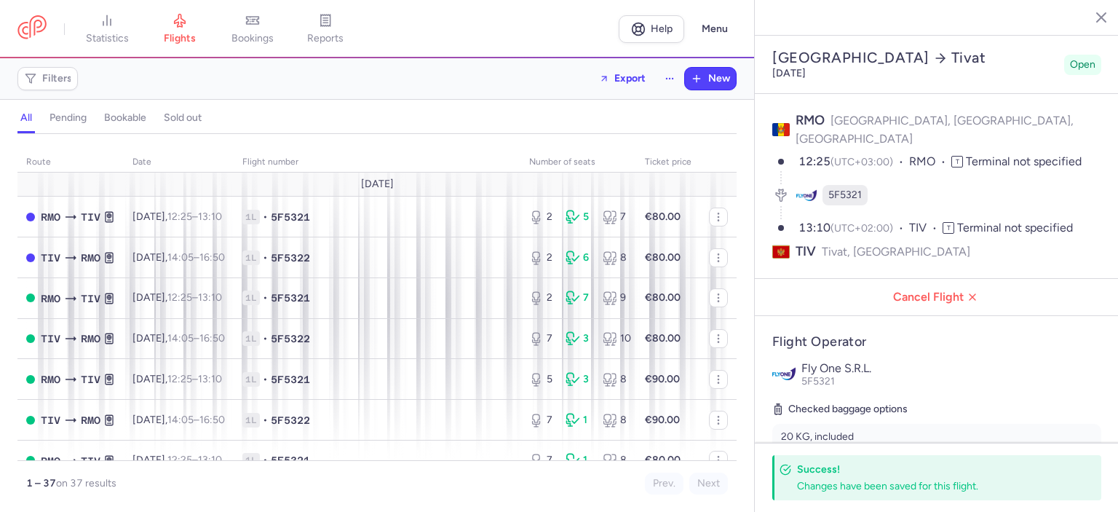
select select "days"
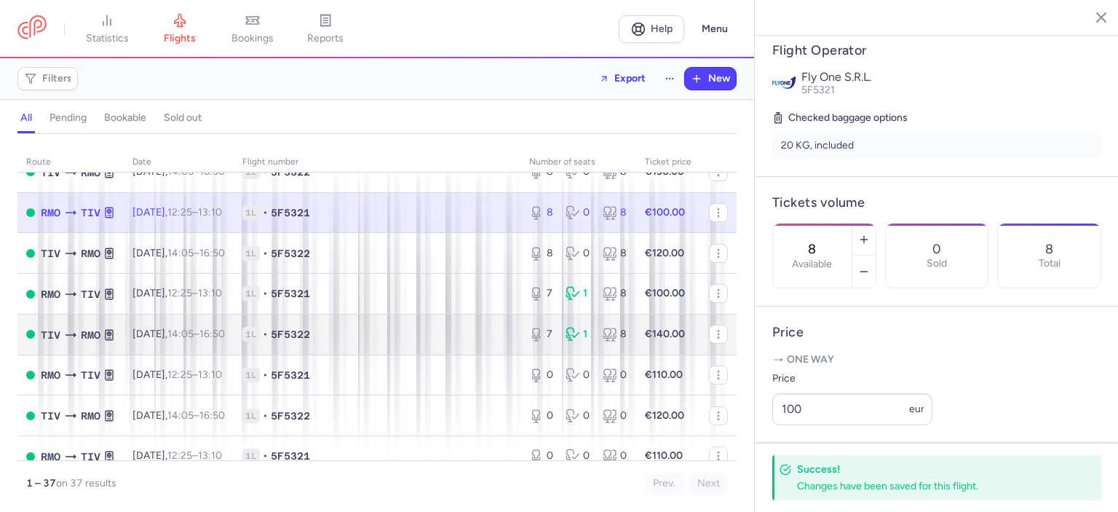
scroll to position [1092, 0]
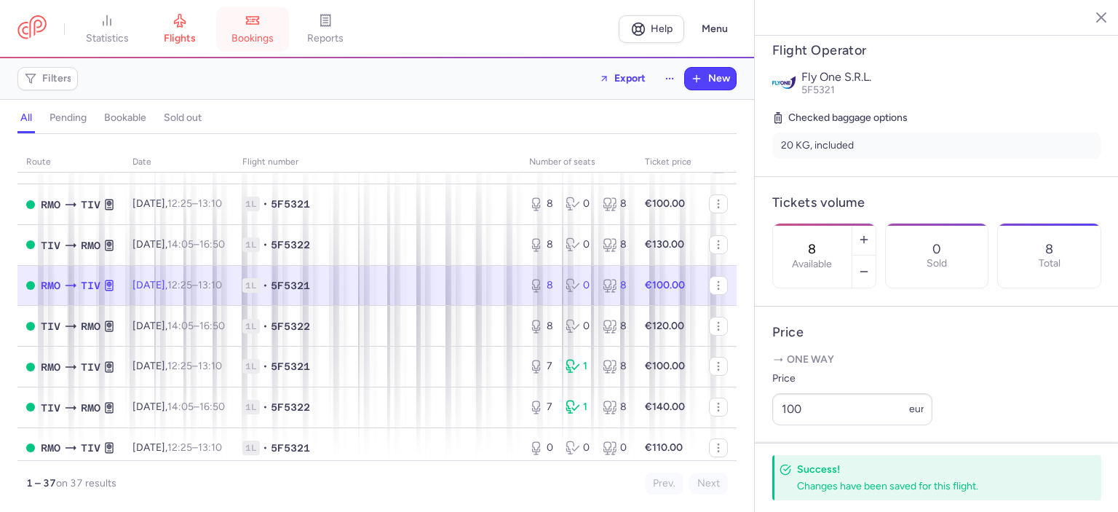
click at [256, 23] on icon at bounding box center [252, 20] width 15 height 15
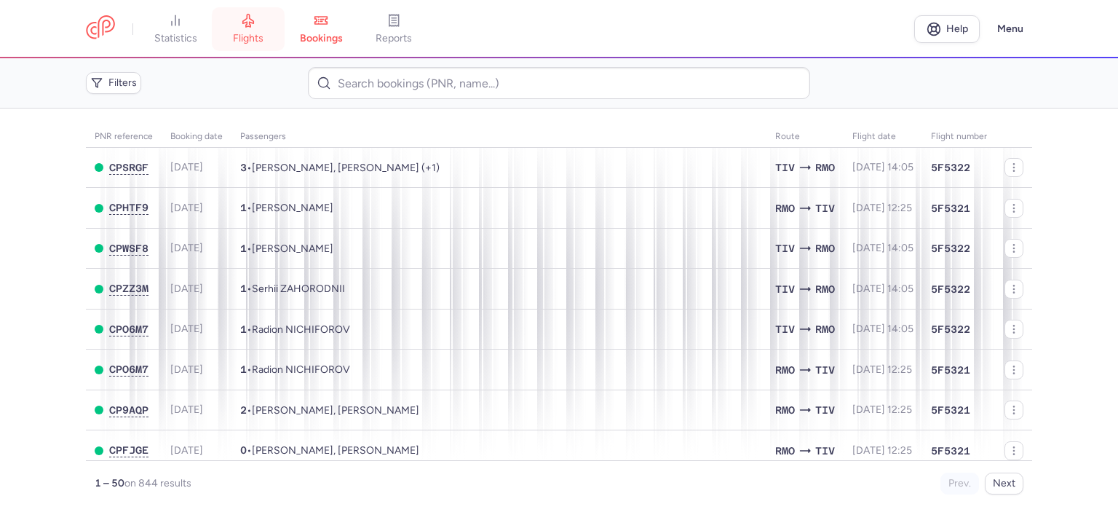
click at [253, 34] on span "flights" at bounding box center [248, 38] width 31 height 13
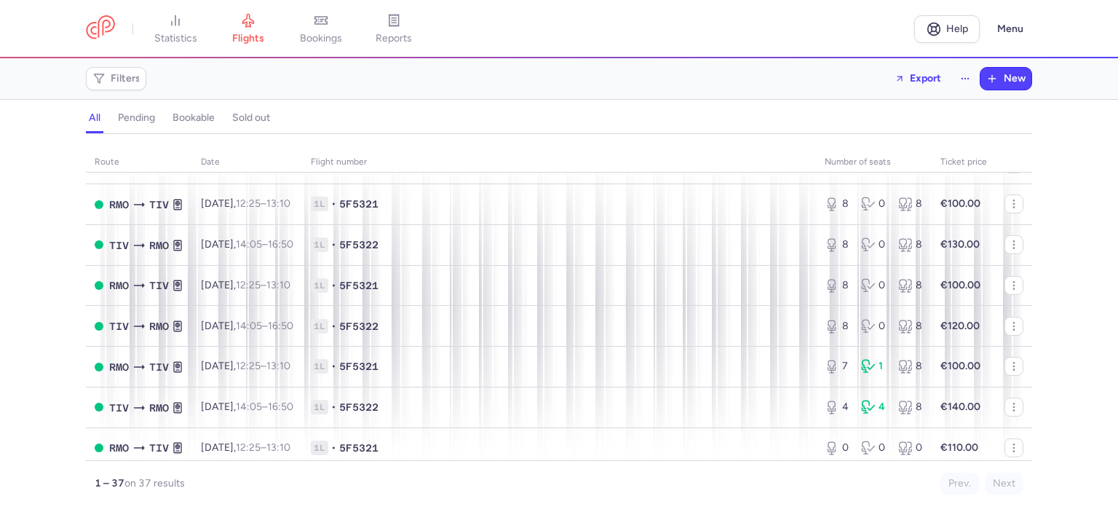
scroll to position [1165, 0]
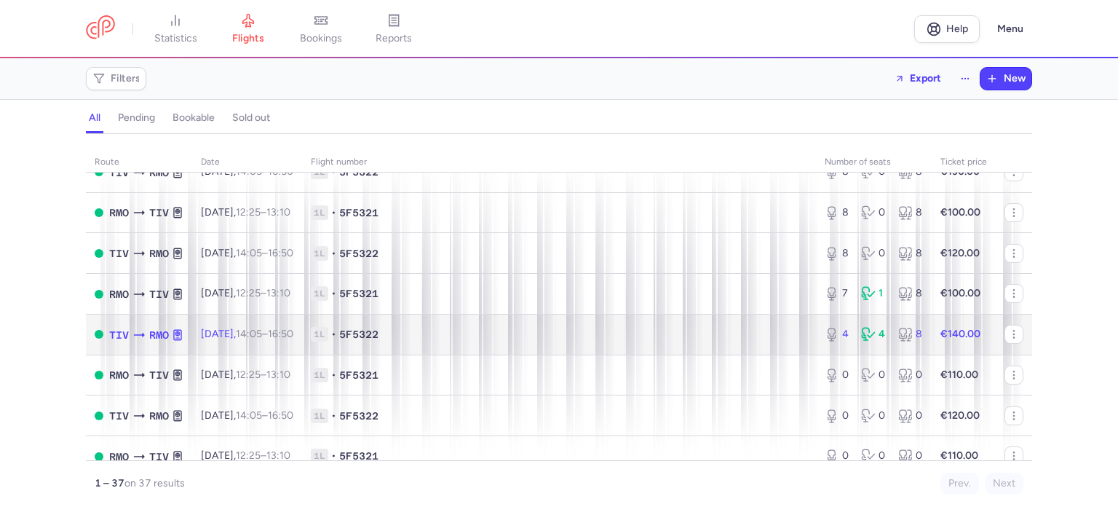
click at [937, 354] on td "€140.00" at bounding box center [964, 334] width 64 height 41
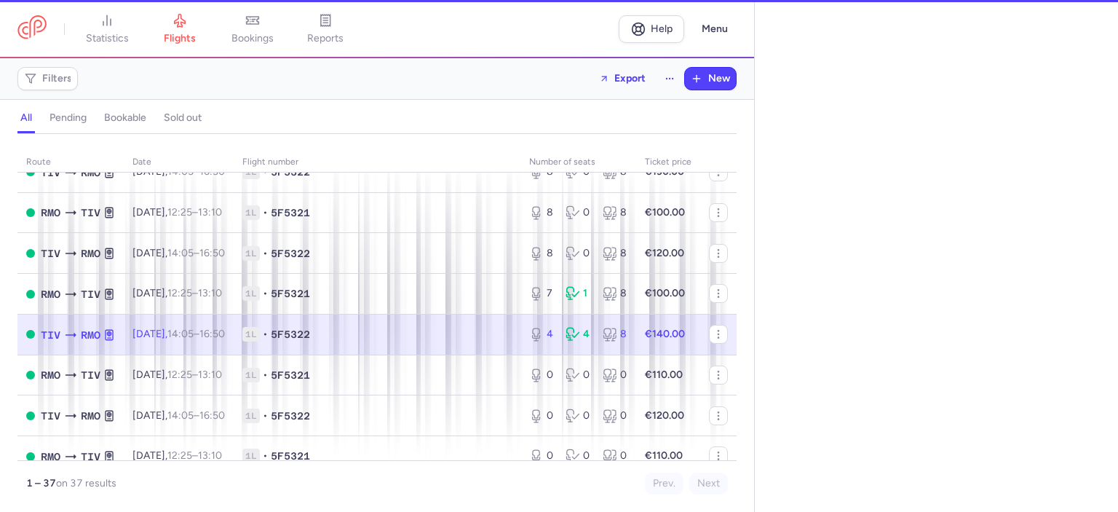
select select "days"
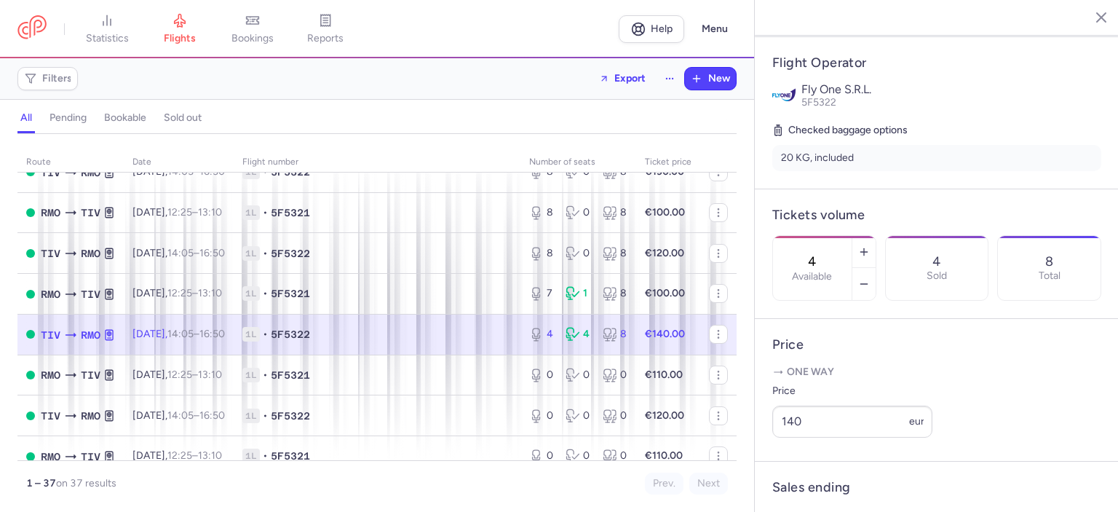
scroll to position [291, 0]
click at [801, 437] on input "140" at bounding box center [852, 421] width 160 height 32
click at [795, 437] on input "140" at bounding box center [852, 421] width 160 height 32
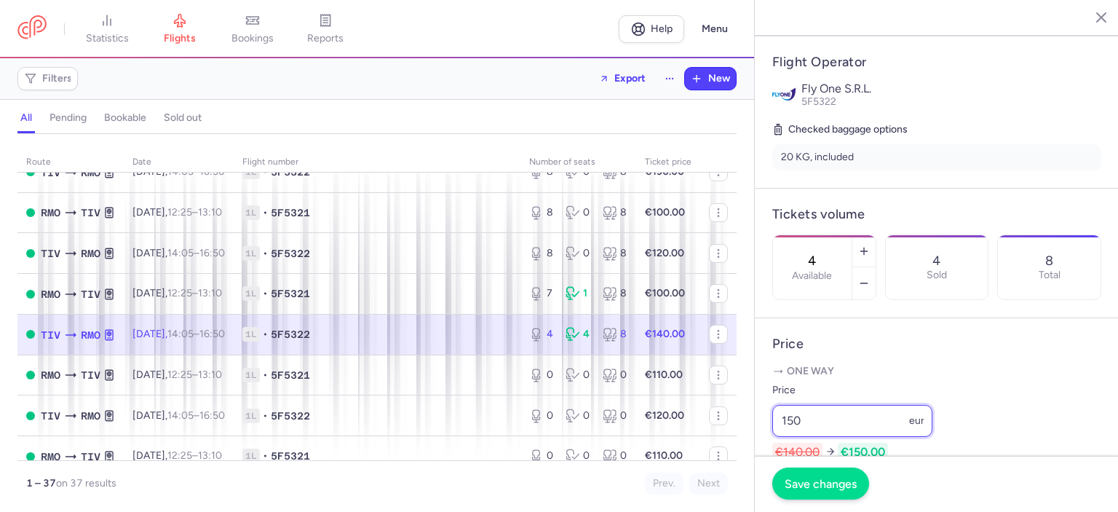
type input "150"
click at [828, 483] on span "Save changes" at bounding box center [821, 483] width 72 height 13
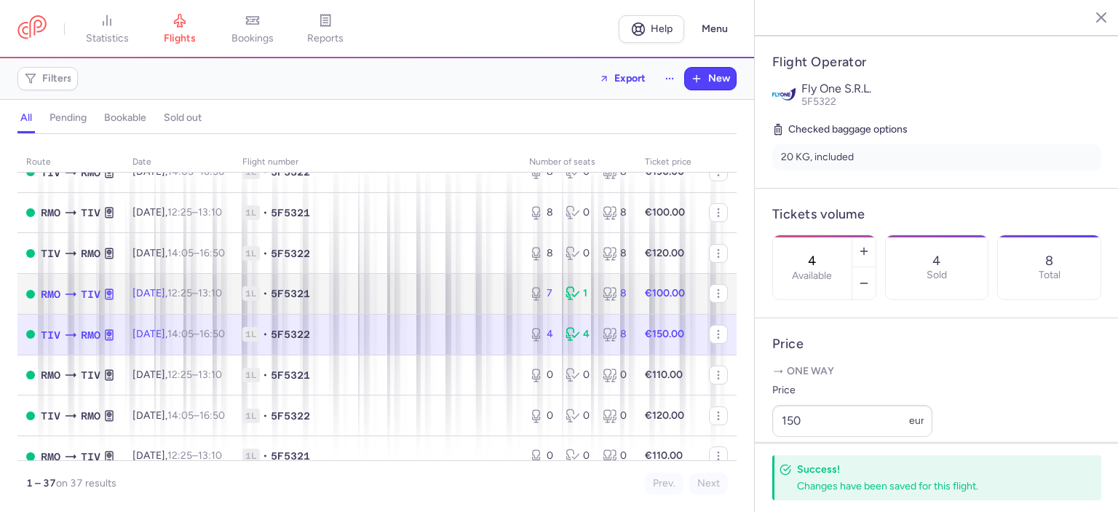
click at [657, 299] on strong "€100.00" at bounding box center [665, 293] width 40 height 12
click at [547, 306] on div "7 1 8" at bounding box center [578, 293] width 110 height 26
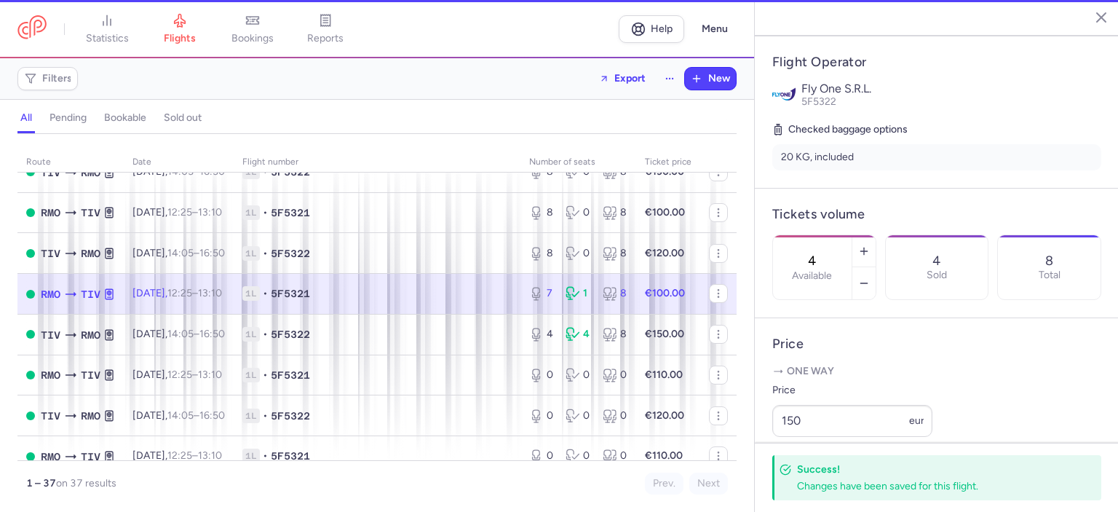
type input "7"
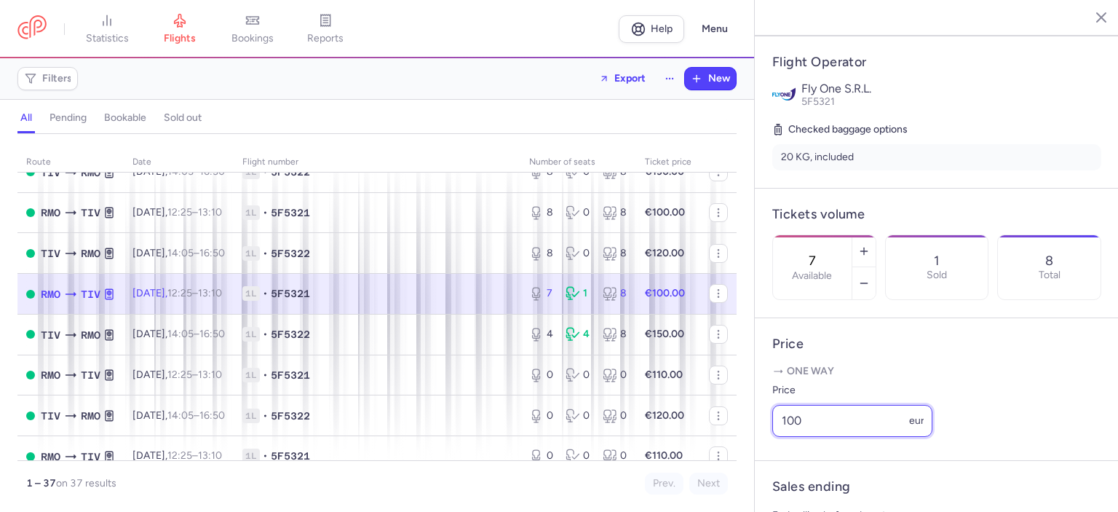
click at [836, 437] on input "100" at bounding box center [852, 421] width 160 height 32
type input "1"
type input "80"
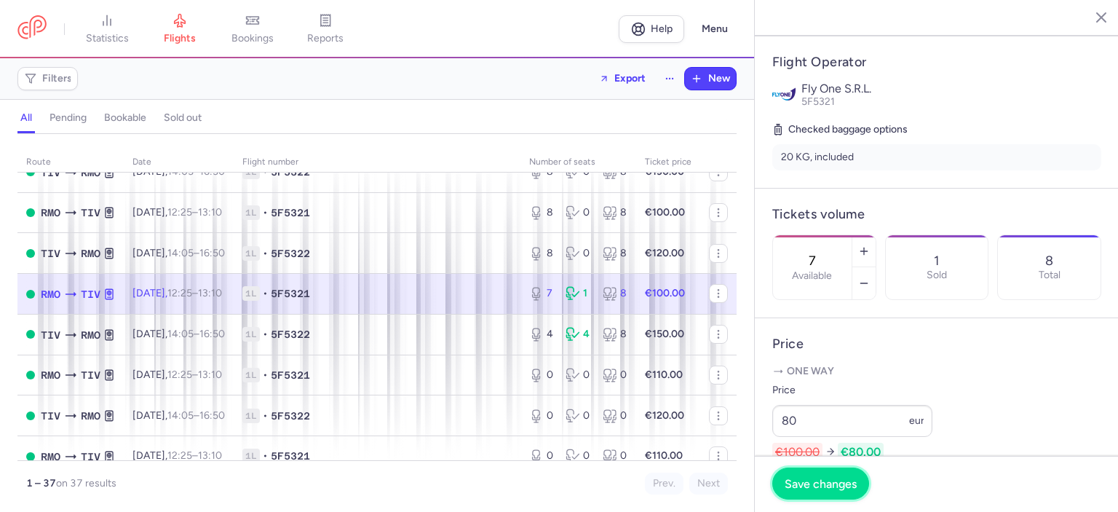
click at [818, 483] on span "Save changes" at bounding box center [821, 483] width 72 height 13
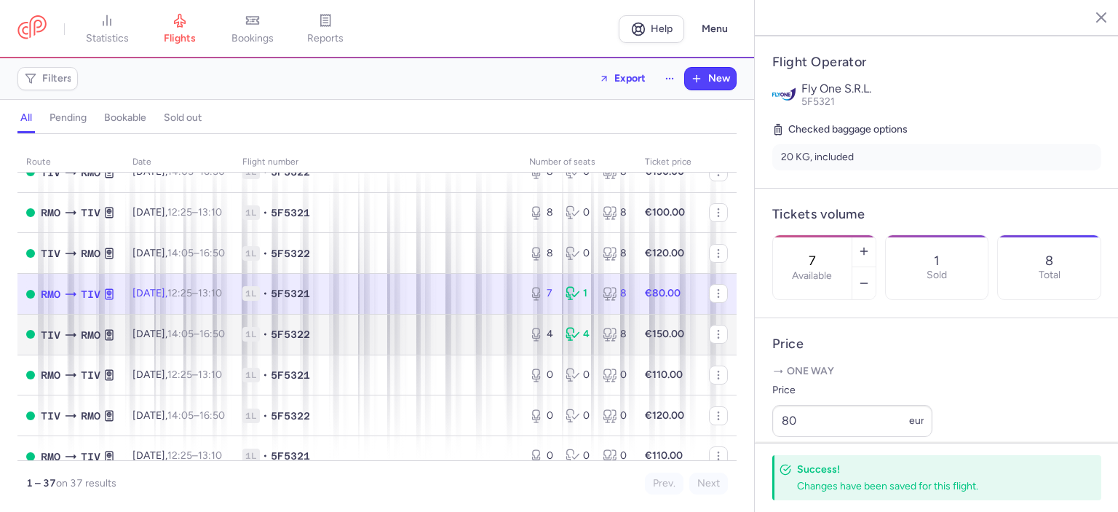
scroll to position [1092, 0]
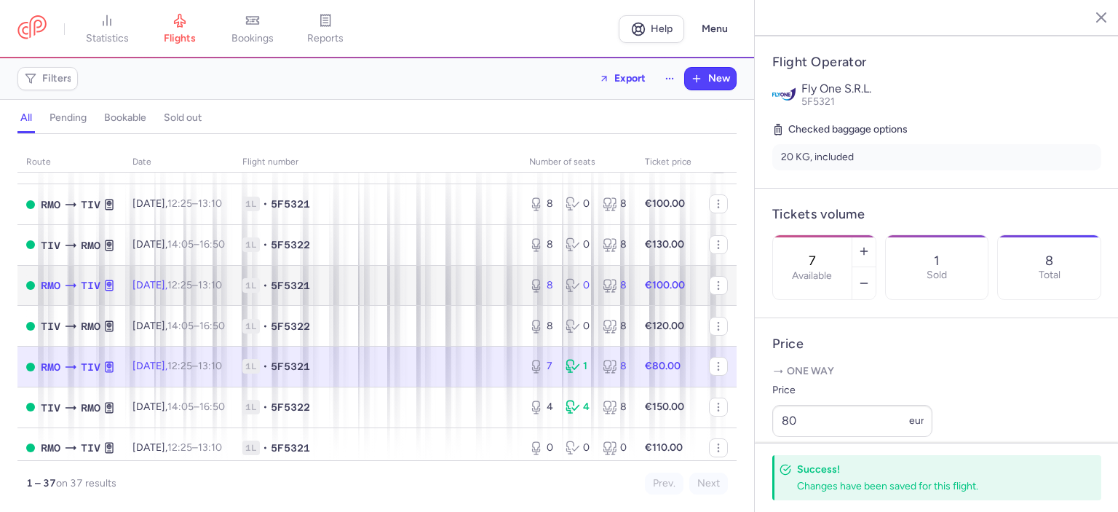
click at [654, 291] on strong "€100.00" at bounding box center [665, 285] width 40 height 12
click at [603, 293] on icon at bounding box center [610, 285] width 15 height 15
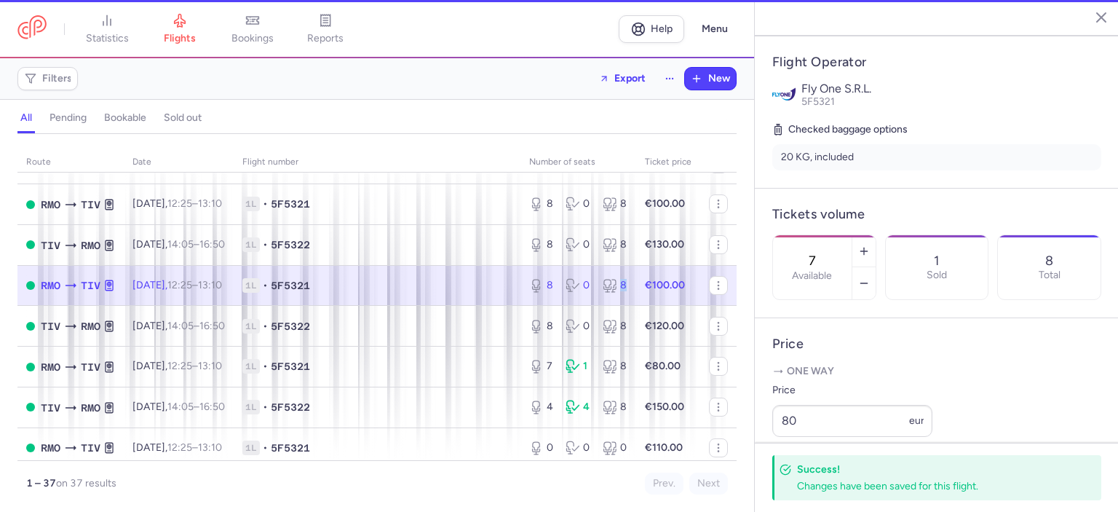
type input "8"
click at [603, 293] on icon at bounding box center [610, 285] width 15 height 15
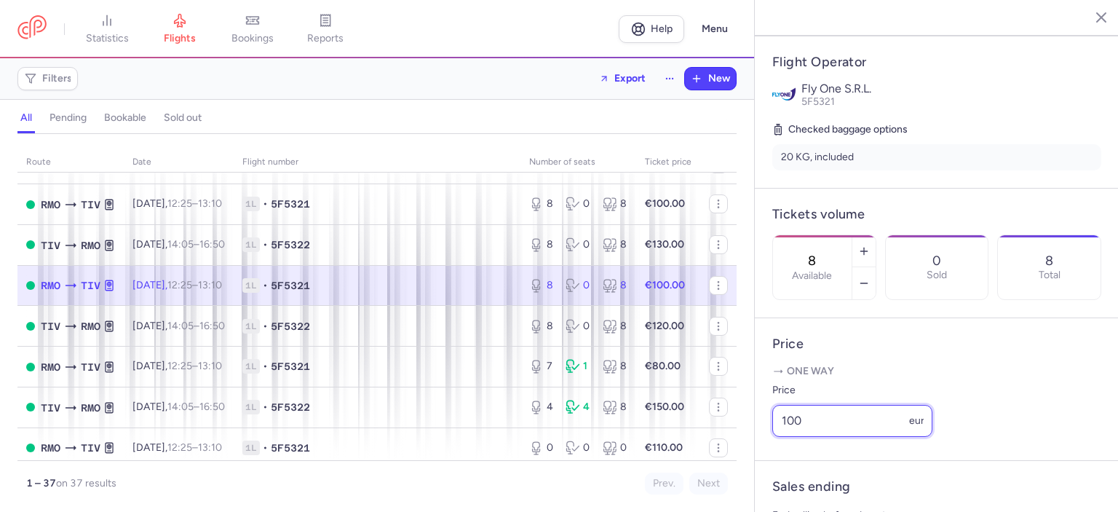
click at [793, 436] on input "100" at bounding box center [852, 421] width 160 height 32
type input "80"
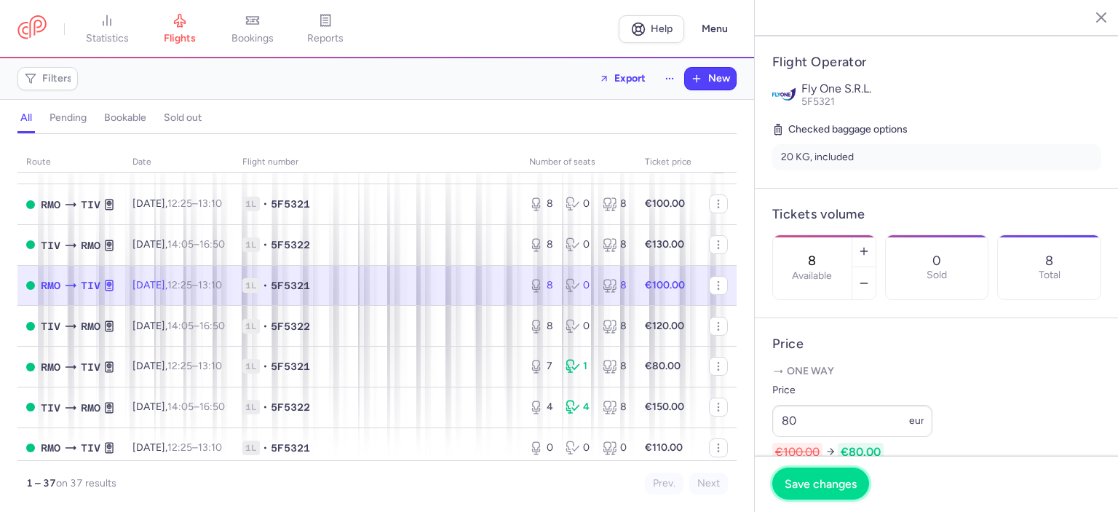
click at [816, 491] on button "Save changes" at bounding box center [820, 483] width 97 height 32
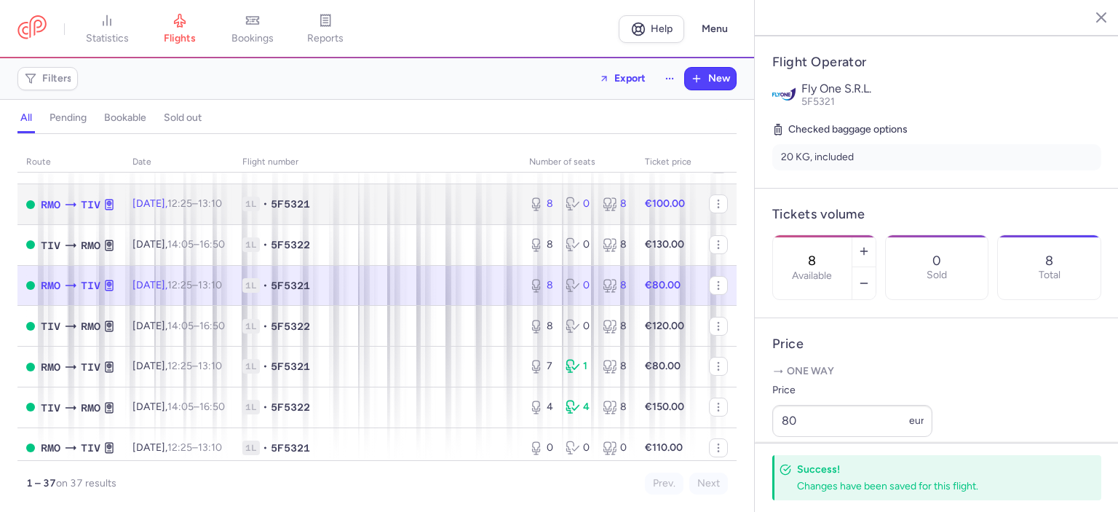
click at [645, 210] on strong "€100.00" at bounding box center [665, 203] width 40 height 12
click at [638, 225] on td "€100.00" at bounding box center [668, 204] width 64 height 41
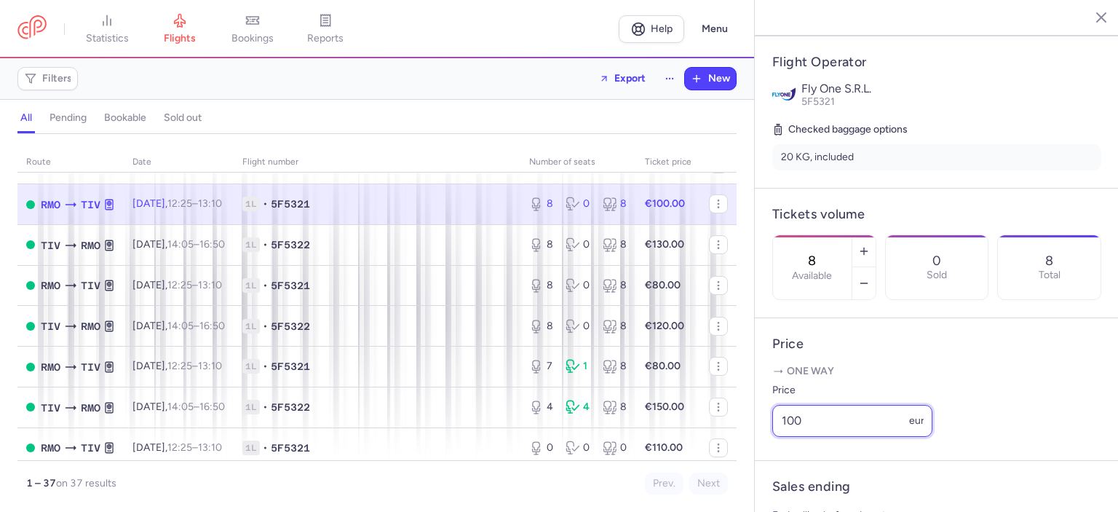
click at [790, 437] on input "100" at bounding box center [852, 421] width 160 height 32
type input "80"
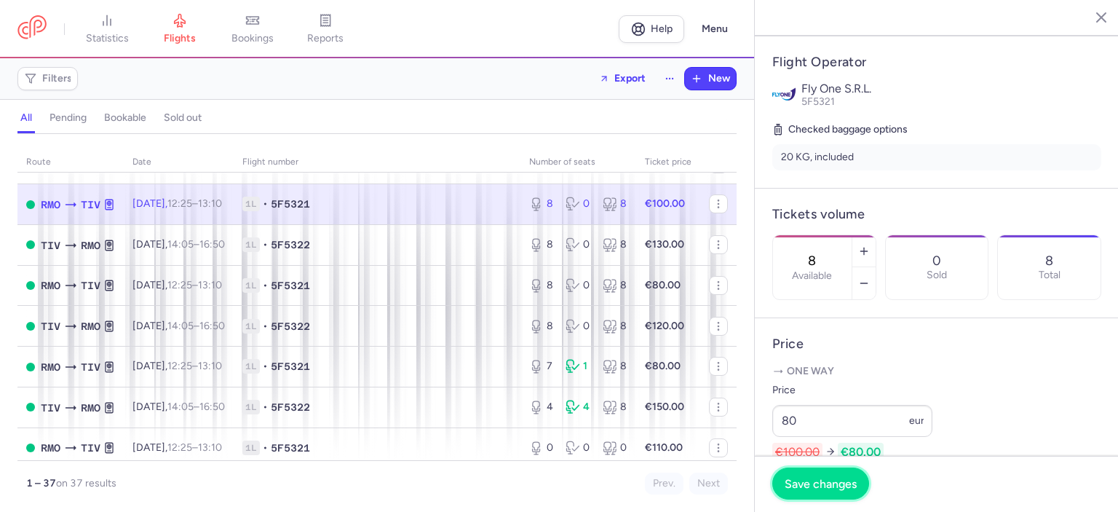
click at [820, 483] on span "Save changes" at bounding box center [821, 483] width 72 height 13
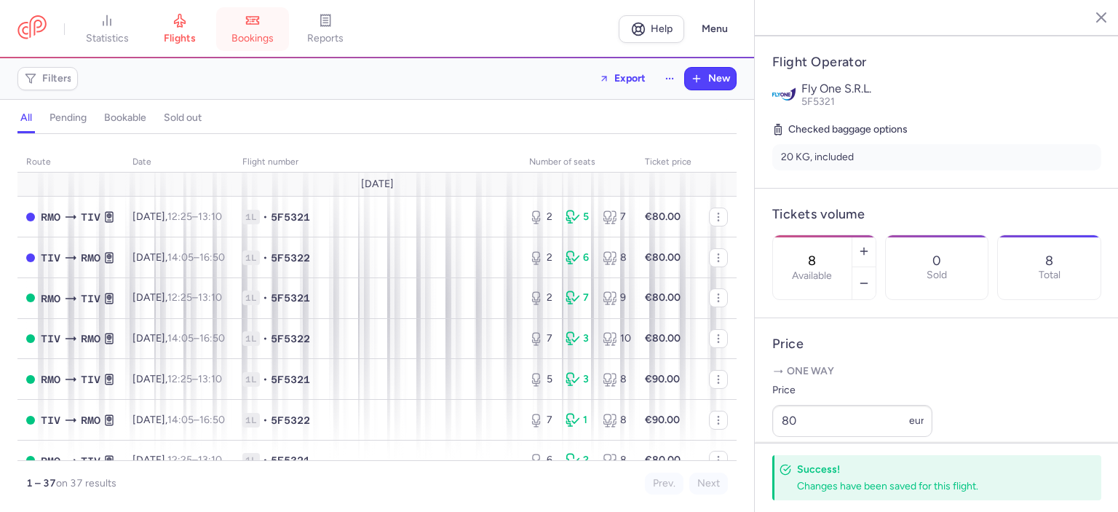
click at [253, 25] on icon at bounding box center [252, 20] width 15 height 15
